Goal: Information Seeking & Learning: Check status

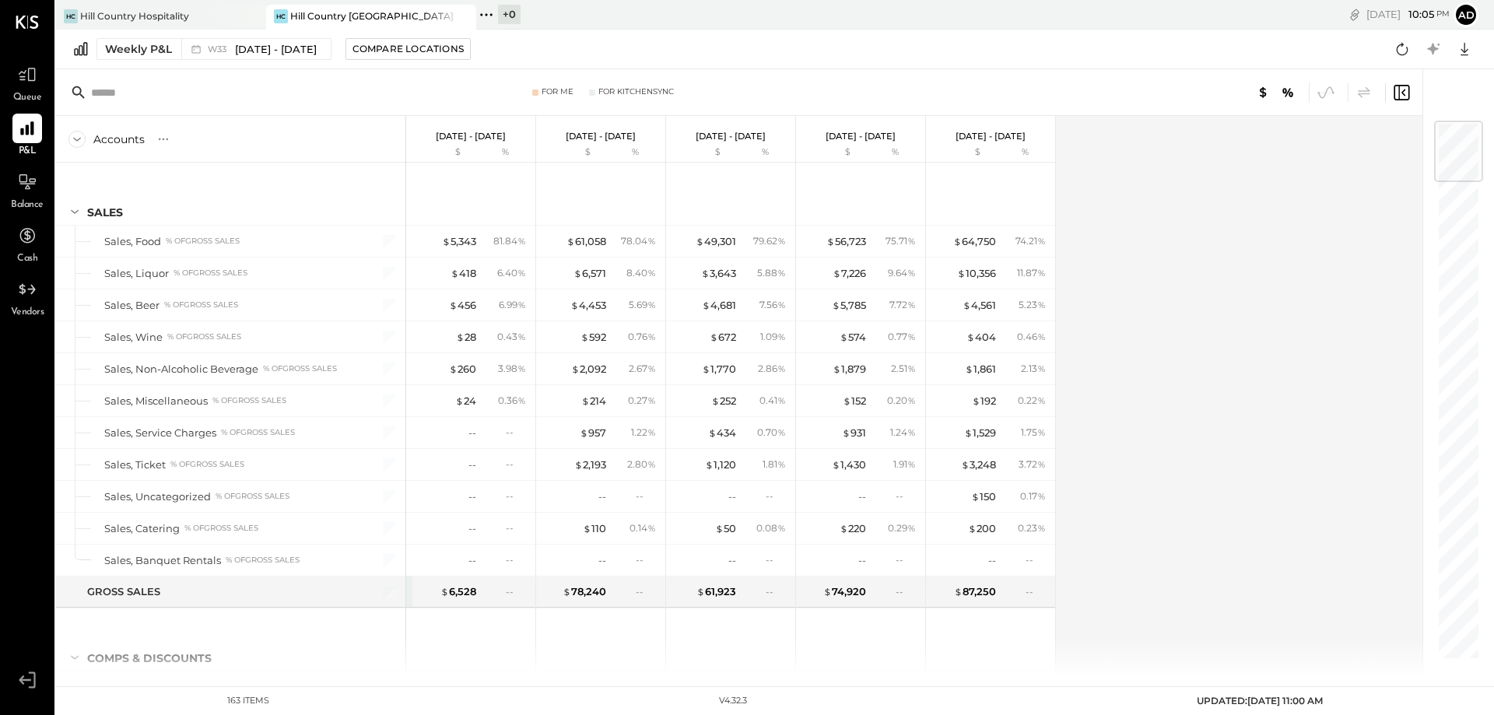
click at [226, 37] on div "Weekly P&L W33 [DATE] - [DATE] Compare Locations Google Sheets Excel" at bounding box center [775, 50] width 1438 height 40
click at [237, 47] on span "[DATE] - [DATE]" at bounding box center [276, 49] width 82 height 15
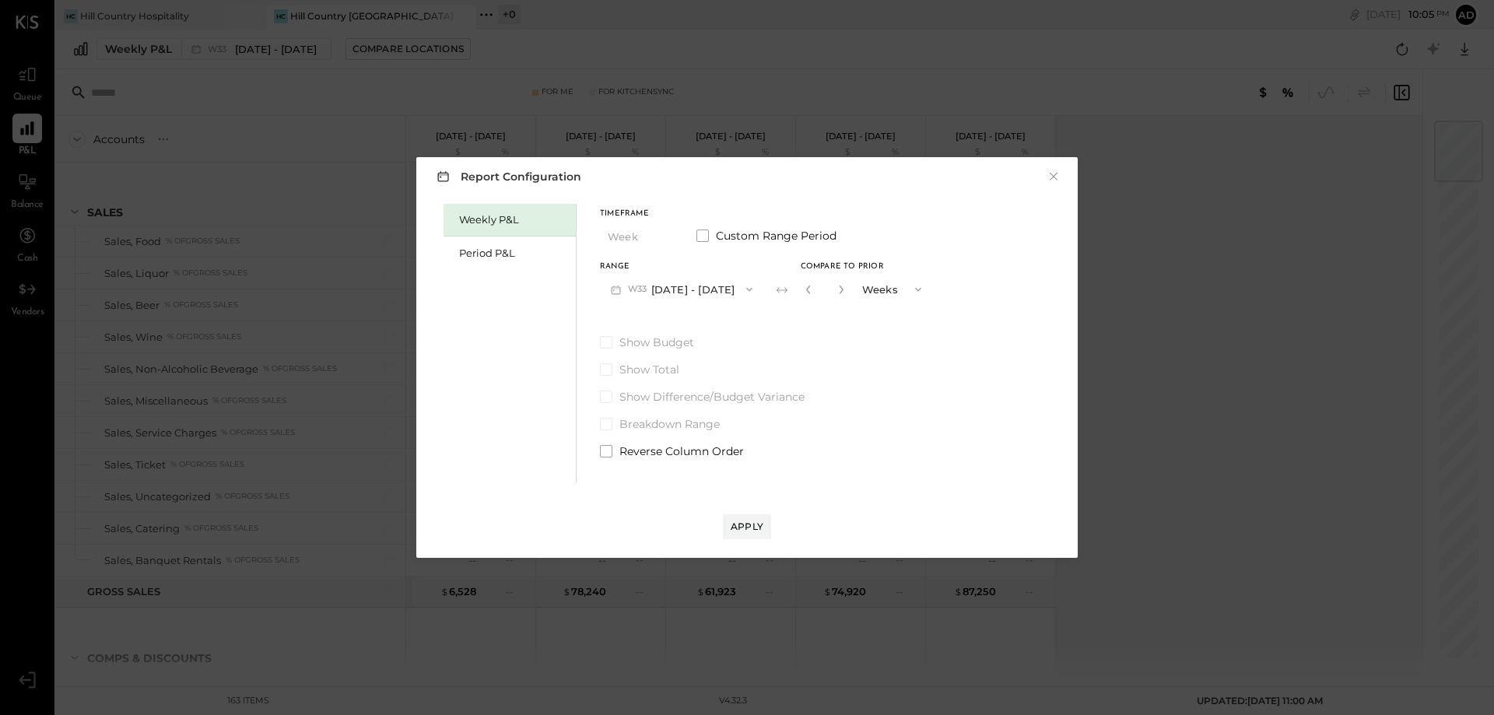
click at [718, 292] on button "W33 [DATE] - [DATE]" at bounding box center [681, 289] width 163 height 29
click at [692, 290] on span "[DATE] - [DATE]" at bounding box center [676, 291] width 74 height 13
click at [743, 530] on div "Apply" at bounding box center [747, 526] width 33 height 13
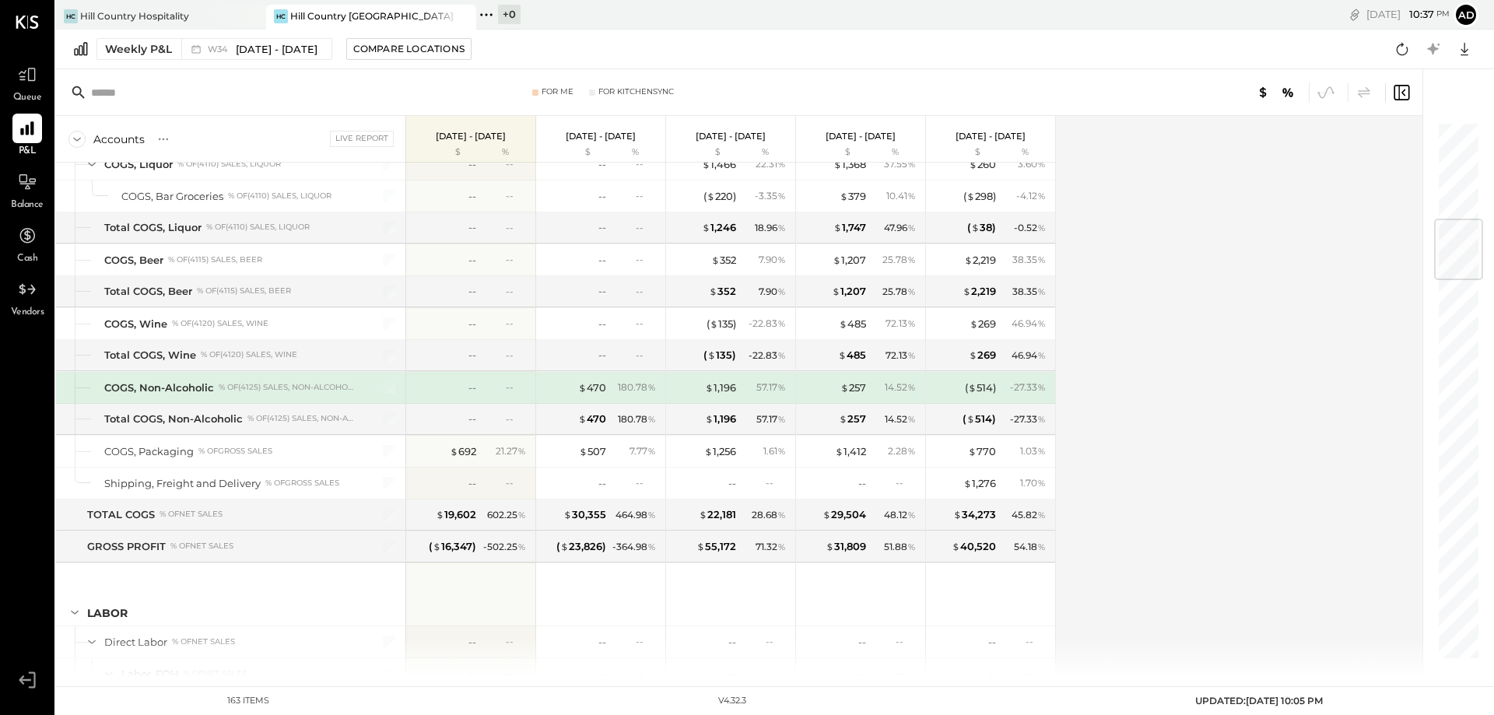
scroll to position [750, 0]
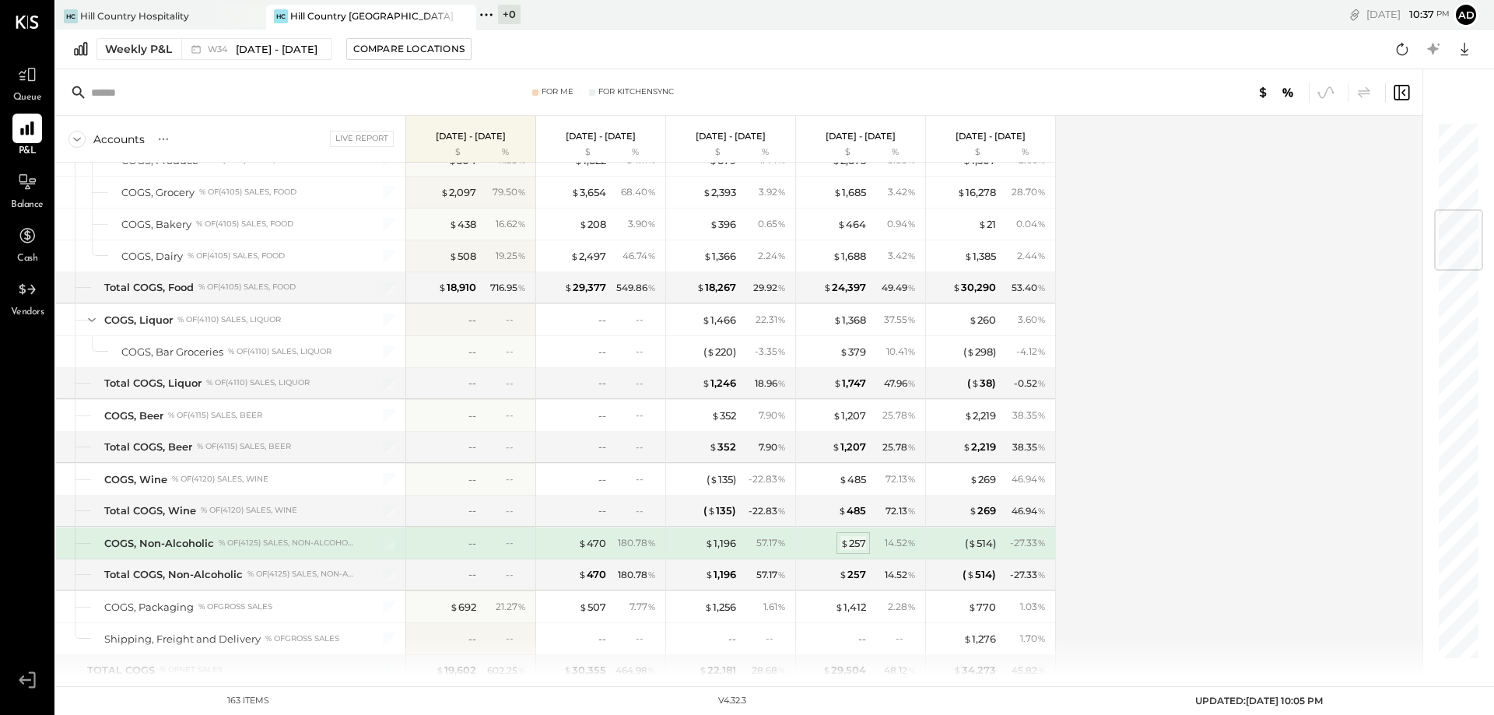
click at [862, 548] on div "$ 257" at bounding box center [854, 543] width 26 height 15
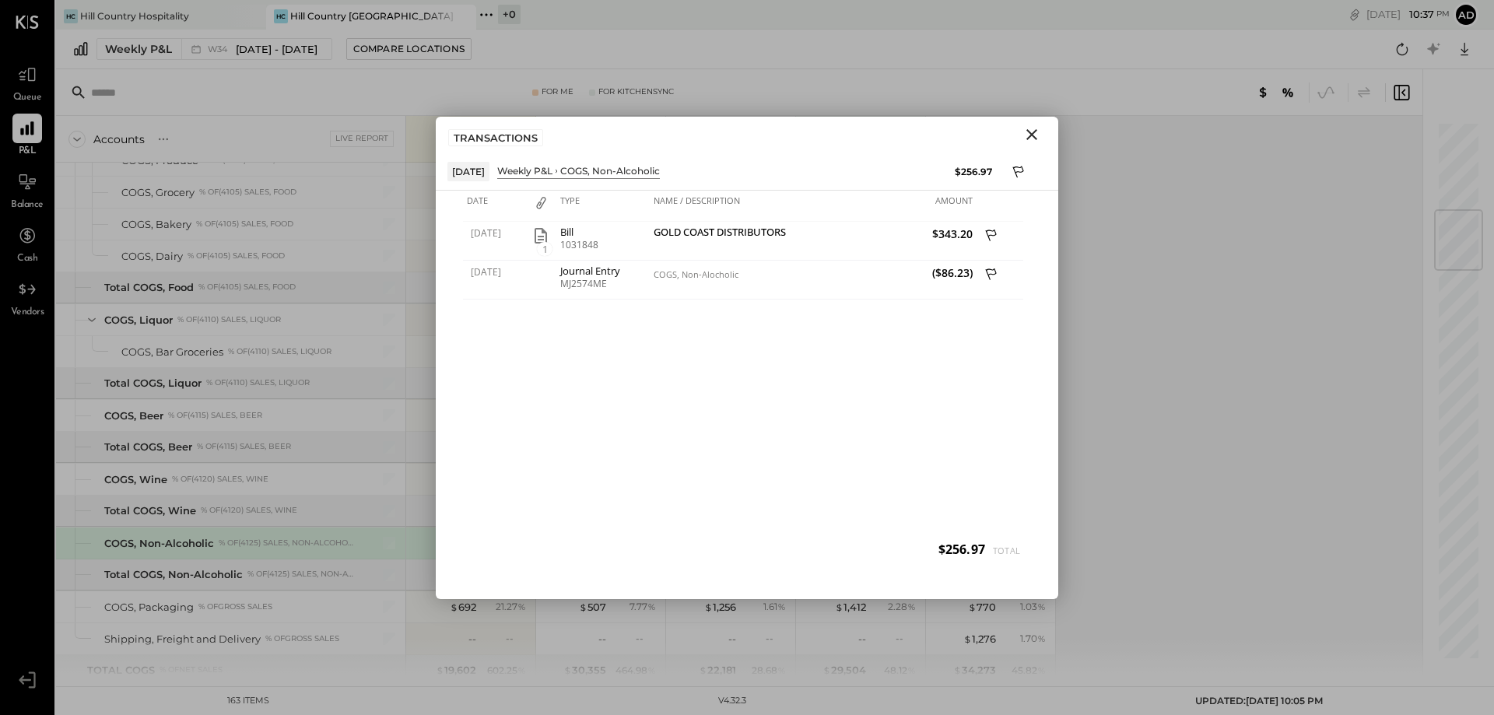
drag, startPoint x: 1038, startPoint y: 126, endPoint x: 1022, endPoint y: 126, distance: 16.3
click at [1038, 126] on icon "Close" at bounding box center [1032, 134] width 19 height 19
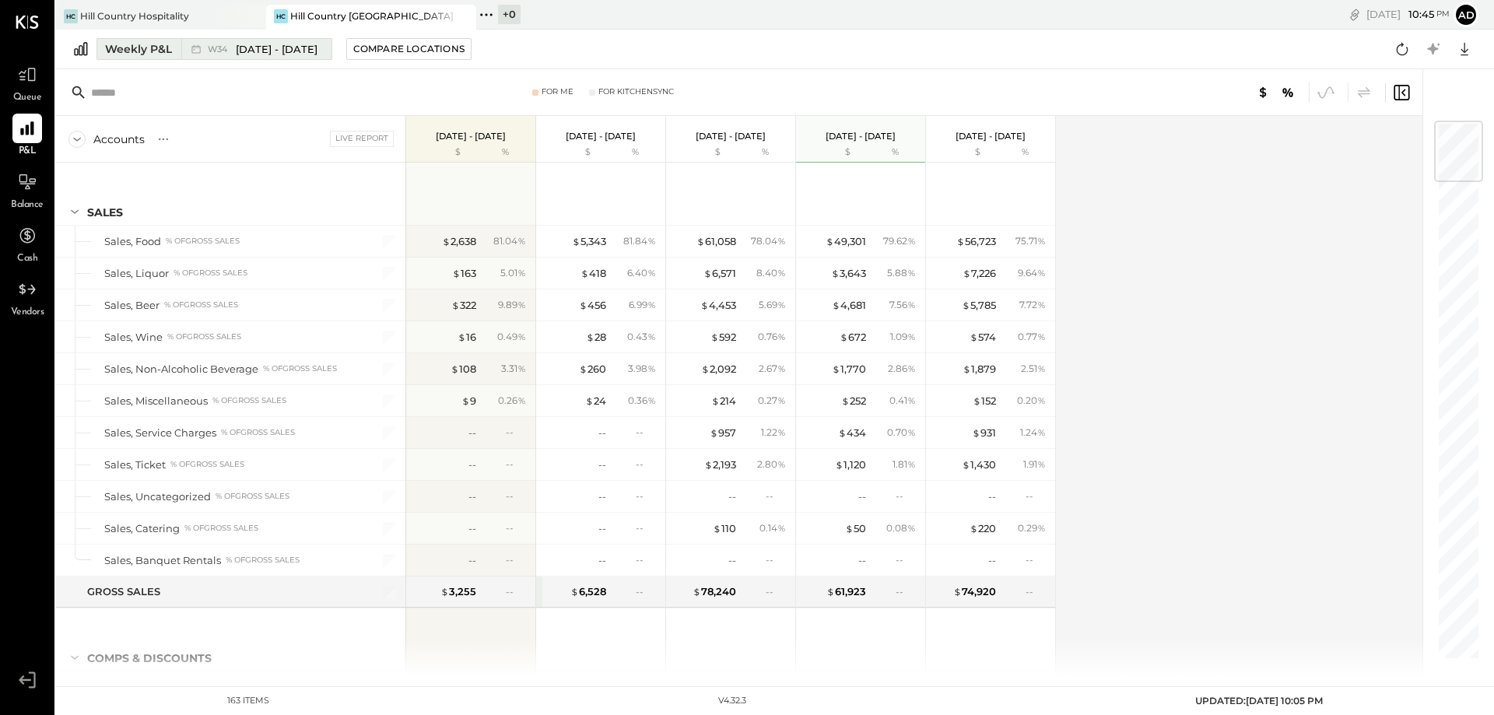
click at [318, 45] on span "[DATE] - [DATE]" at bounding box center [277, 49] width 82 height 15
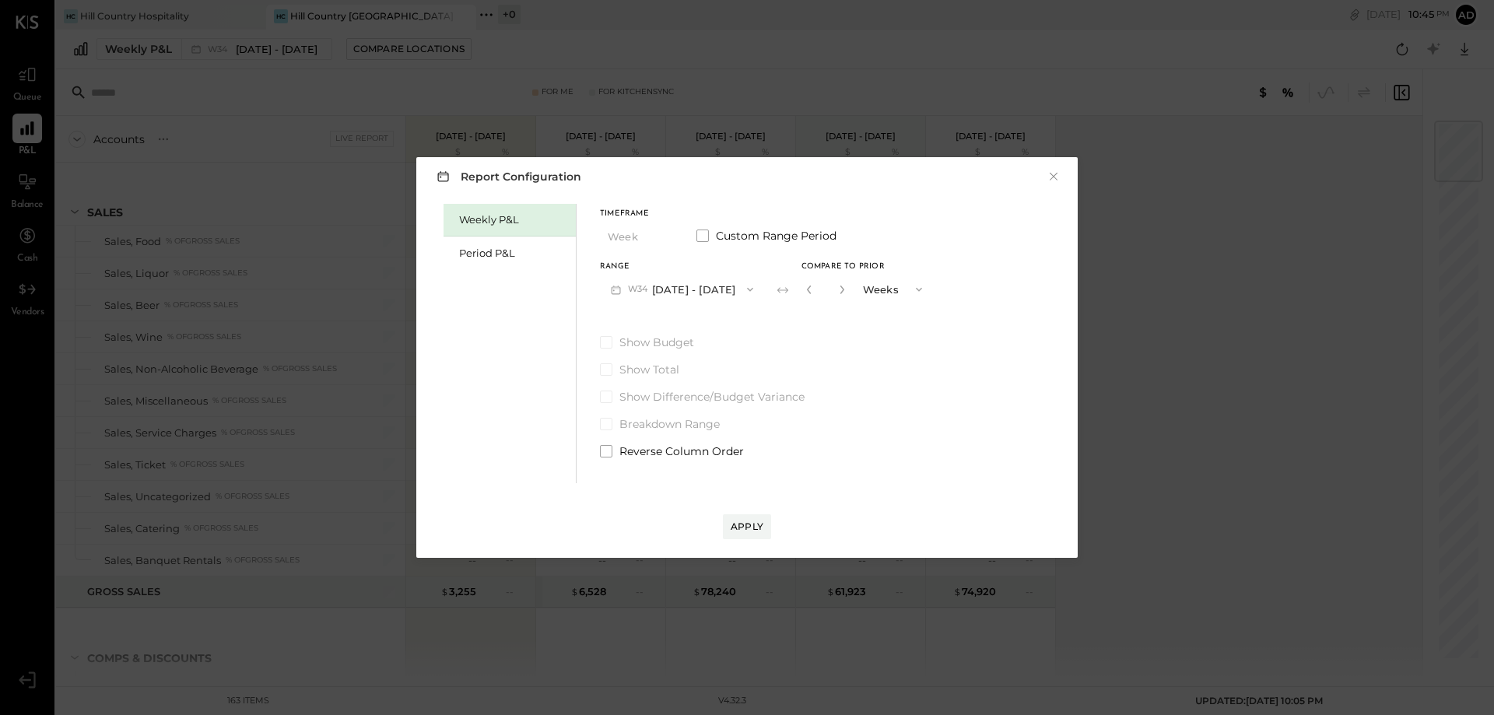
click at [756, 289] on icon "button" at bounding box center [750, 289] width 12 height 12
click at [681, 353] on span "[DATE] - [DATE]" at bounding box center [675, 356] width 74 height 13
click at [733, 529] on div "Apply" at bounding box center [747, 526] width 33 height 13
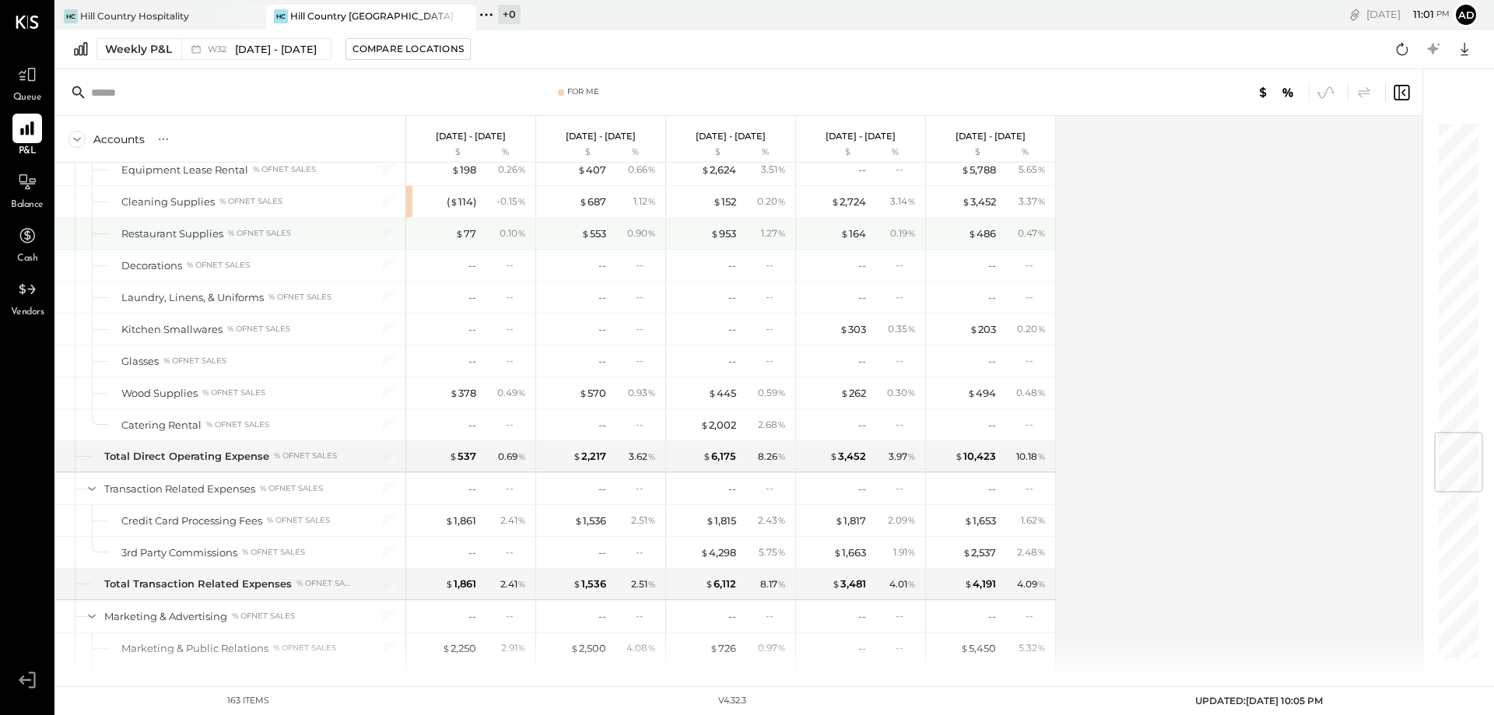
scroll to position [2695, 0]
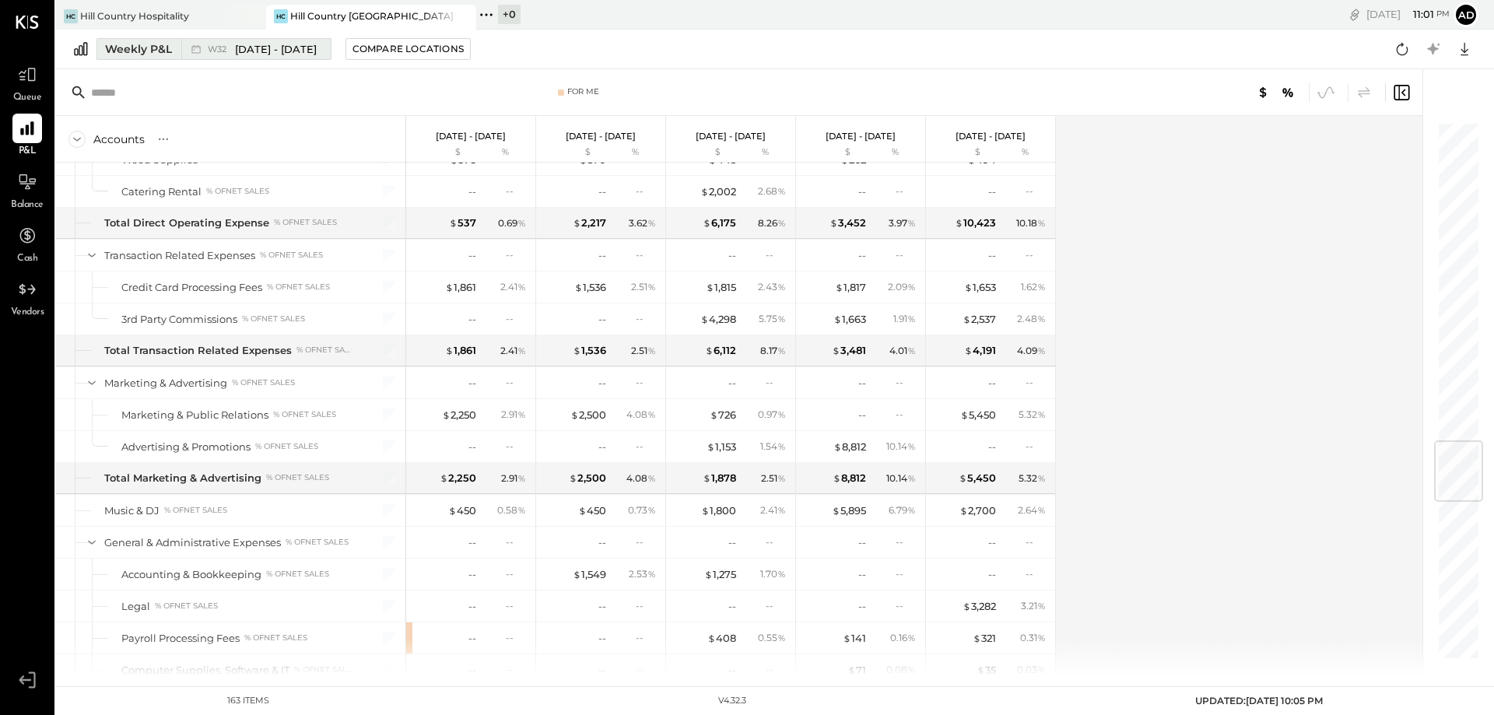
click at [286, 47] on span "[DATE] - [DATE]" at bounding box center [276, 49] width 82 height 15
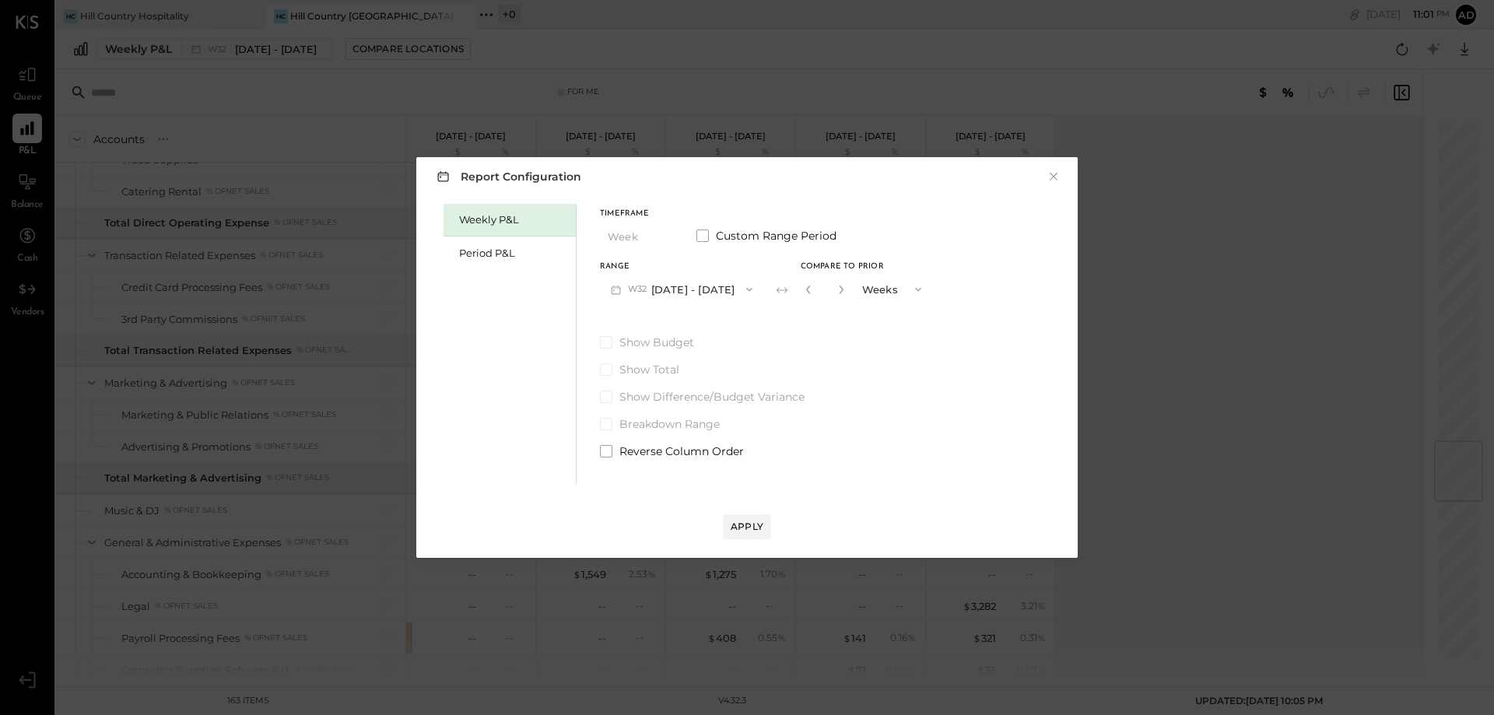
click at [736, 288] on span "button" at bounding box center [745, 289] width 20 height 12
click at [711, 325] on div "W33 [DATE] - [DATE]" at bounding box center [689, 324] width 177 height 33
click at [742, 526] on div "Apply" at bounding box center [747, 526] width 33 height 13
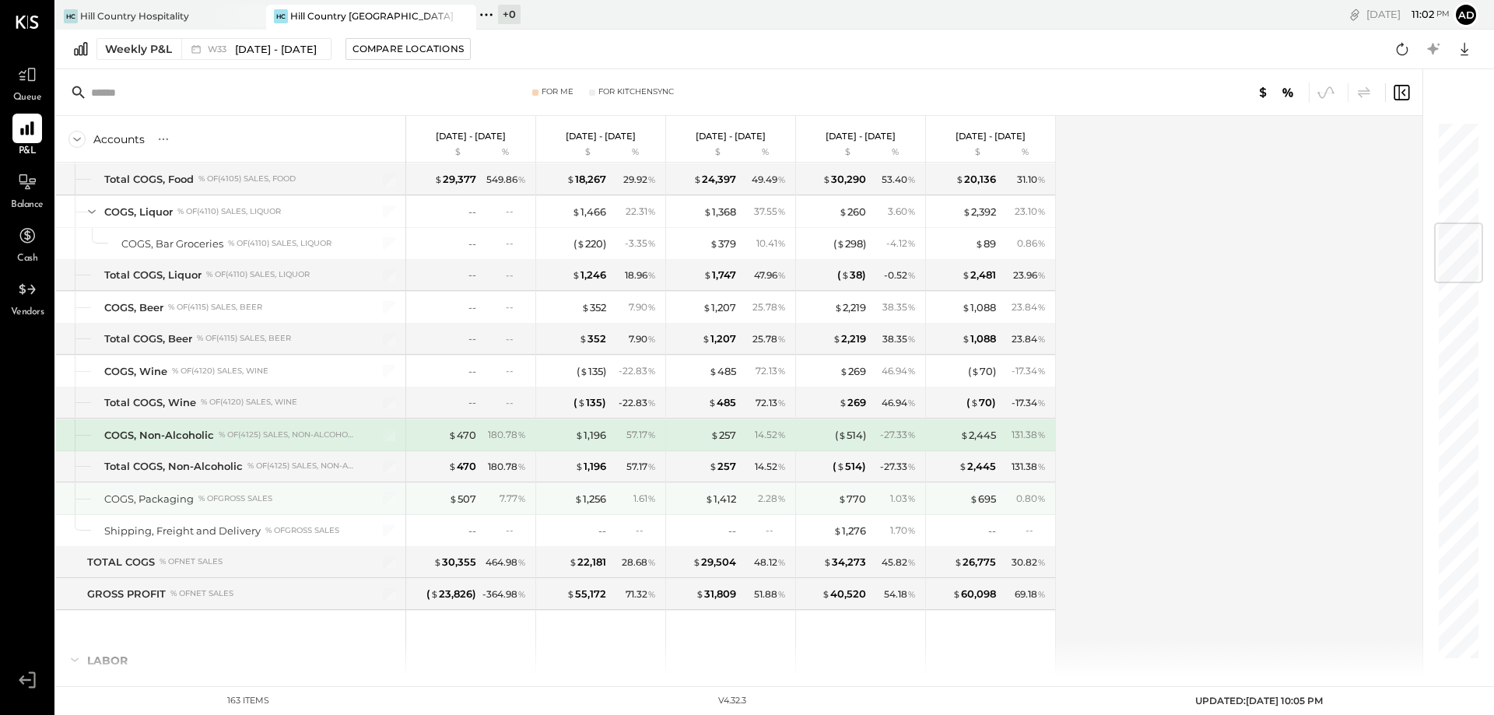
scroll to position [624, 0]
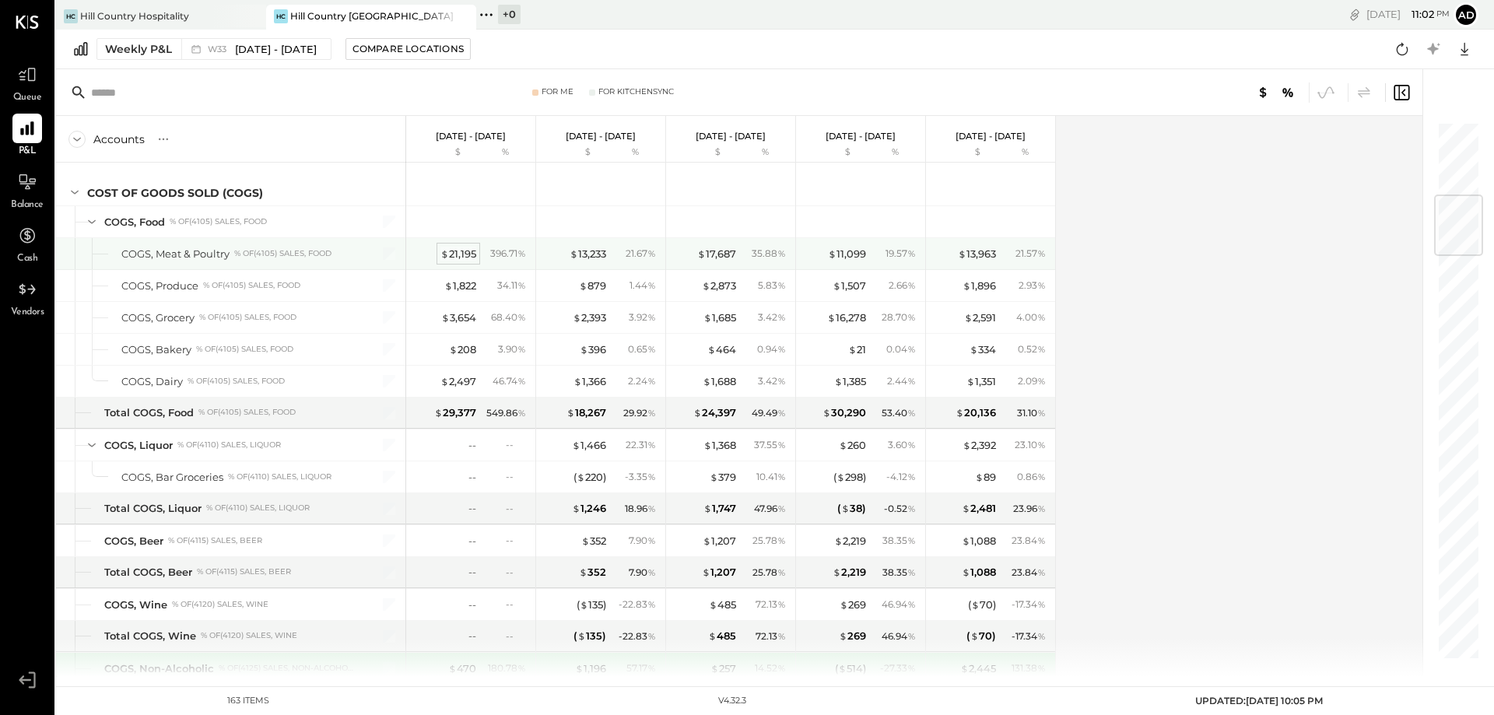
click at [465, 255] on div "$ 21,195" at bounding box center [459, 254] width 36 height 15
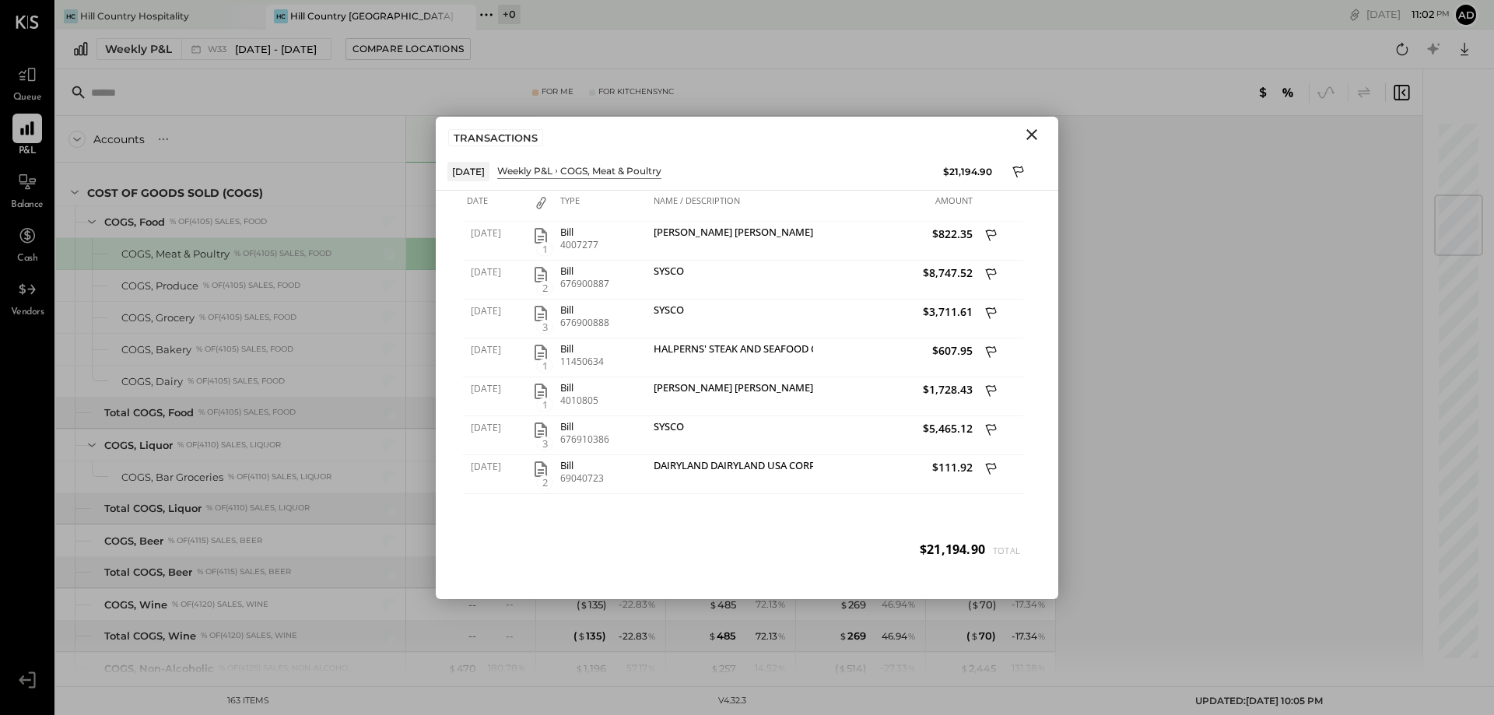
click at [1033, 133] on icon "Close" at bounding box center [1032, 134] width 11 height 11
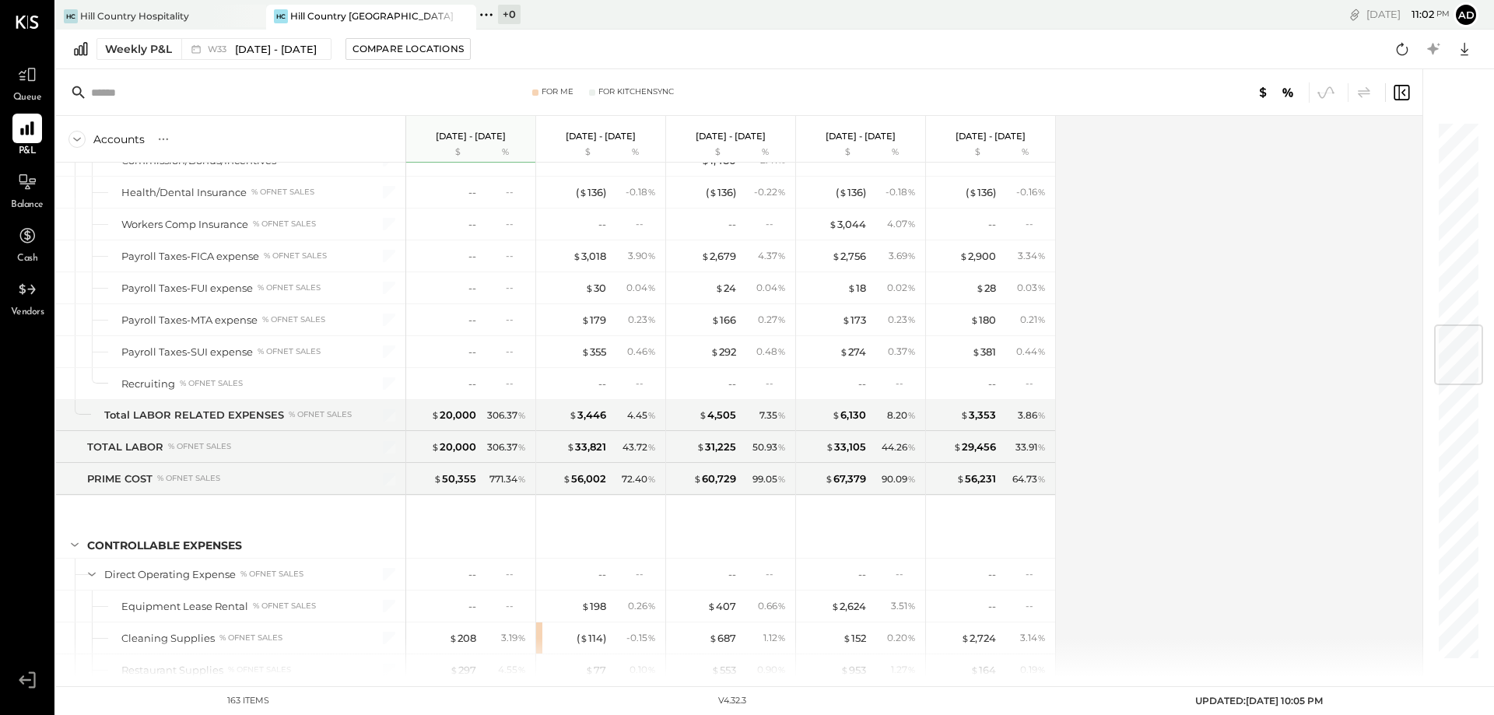
scroll to position [1714, 0]
